Goal: Task Accomplishment & Management: Use online tool/utility

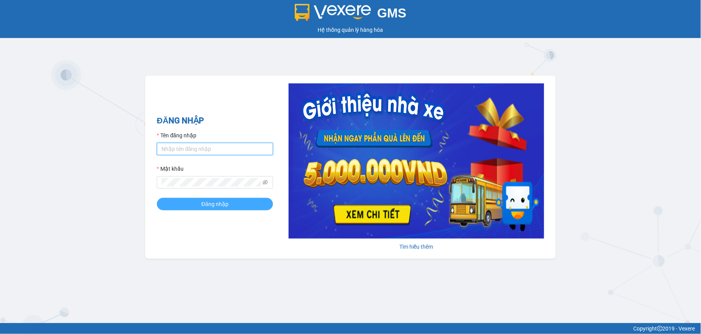
type input "tuyenttt.petrobp"
click at [236, 207] on button "Đăng nhập" at bounding box center [215, 204] width 116 height 12
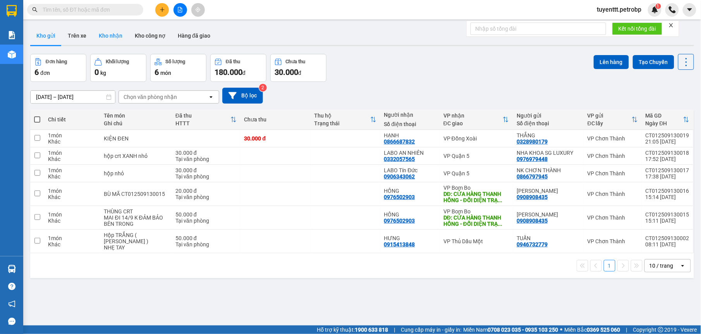
click at [113, 29] on button "Kho nhận" at bounding box center [111, 35] width 36 height 19
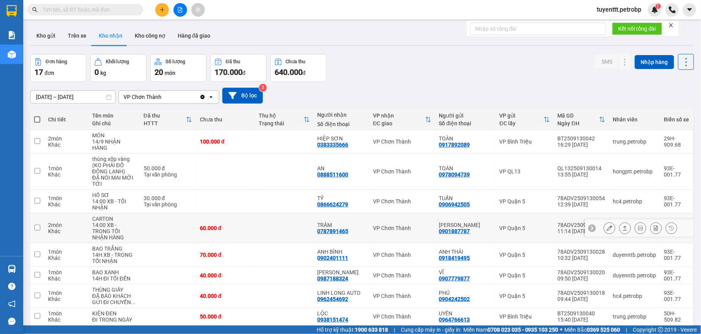
click at [356, 226] on div "TRÂM 0787891465" at bounding box center [342, 228] width 48 height 12
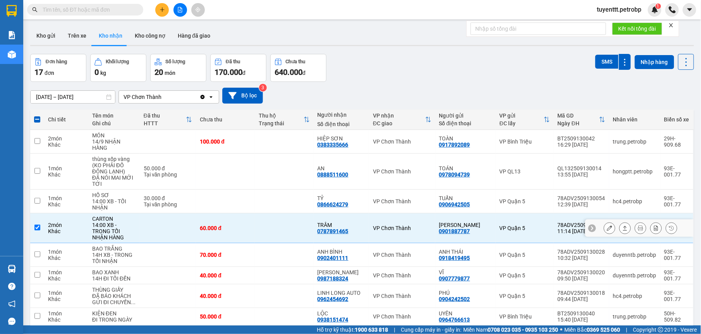
click at [539, 228] on div "VP Quận 5" at bounding box center [525, 228] width 50 height 6
checkbox input "false"
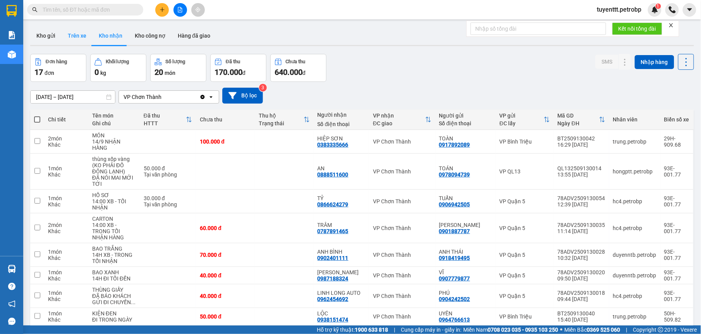
click at [50, 34] on button "Kho gửi" at bounding box center [45, 35] width 31 height 19
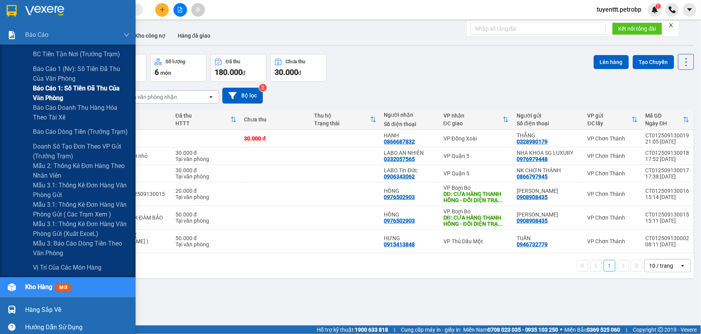
click at [95, 89] on span "Báo cáo 1: Số tiền đã thu của văn phòng" at bounding box center [81, 92] width 97 height 19
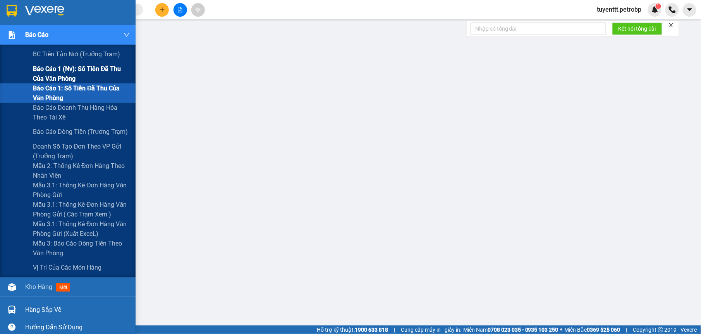
click at [69, 67] on span "Báo cáo 1 (nv): Số tiền đã thu của văn phòng" at bounding box center [81, 73] width 97 height 19
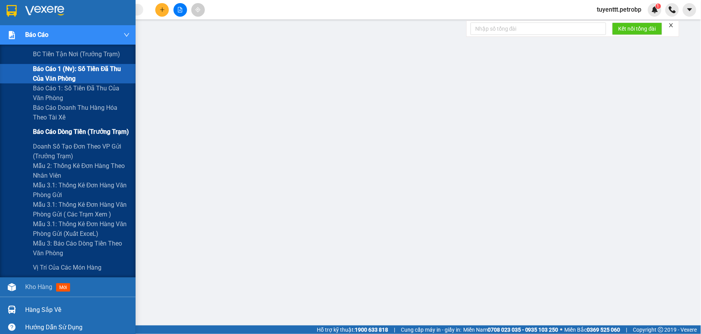
click at [62, 129] on span "Báo cáo dòng tiền (trưởng trạm)" at bounding box center [81, 132] width 96 height 10
